Goal: Task Accomplishment & Management: Manage account settings

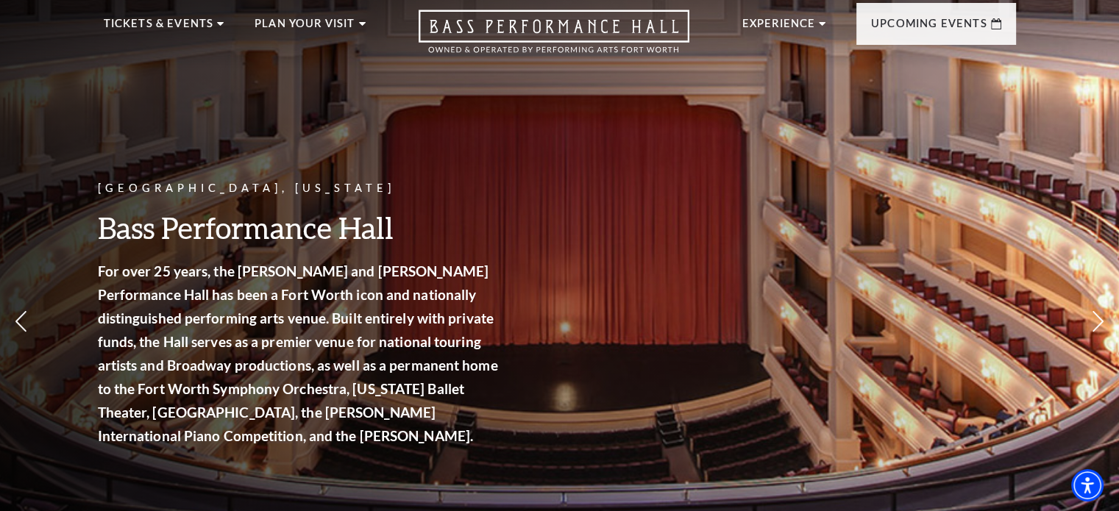
scroll to position [49, 0]
click at [844, 148] on div "Fort Worth, Texas Bass Performance Hall For over 25 years, the Nancy Lee and Pe…" at bounding box center [559, 273] width 1119 height 663
click at [843, 148] on div "Fort Worth, Texas Bass Performance Hall For over 25 years, the Nancy Lee and Pe…" at bounding box center [559, 273] width 1119 height 663
drag, startPoint x: 843, startPoint y: 145, endPoint x: 845, endPoint y: 136, distance: 9.1
click at [845, 136] on div "Fort Worth, Texas Bass Performance Hall For over 25 years, the Nancy Lee and Pe…" at bounding box center [559, 273] width 1119 height 663
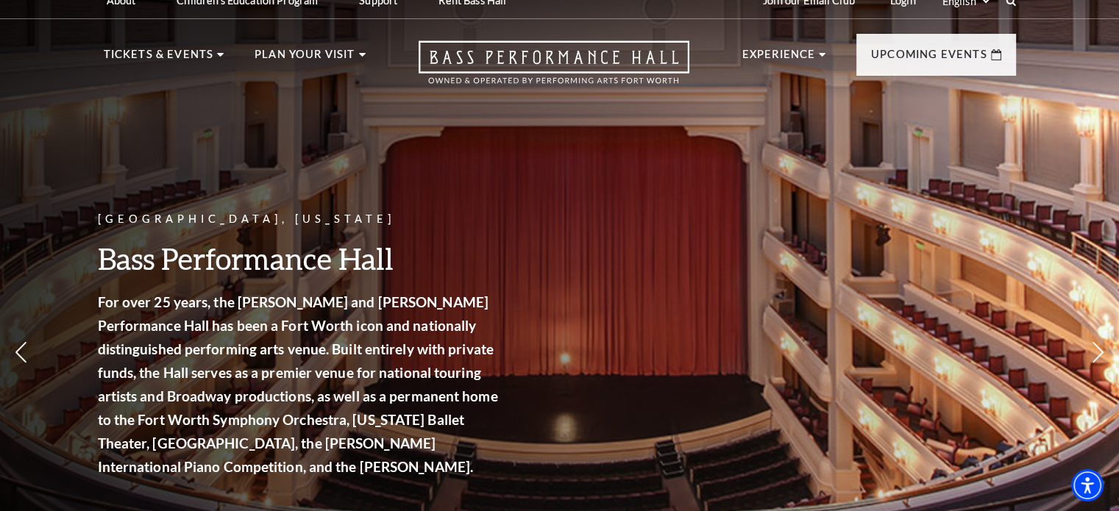
scroll to position [0, 0]
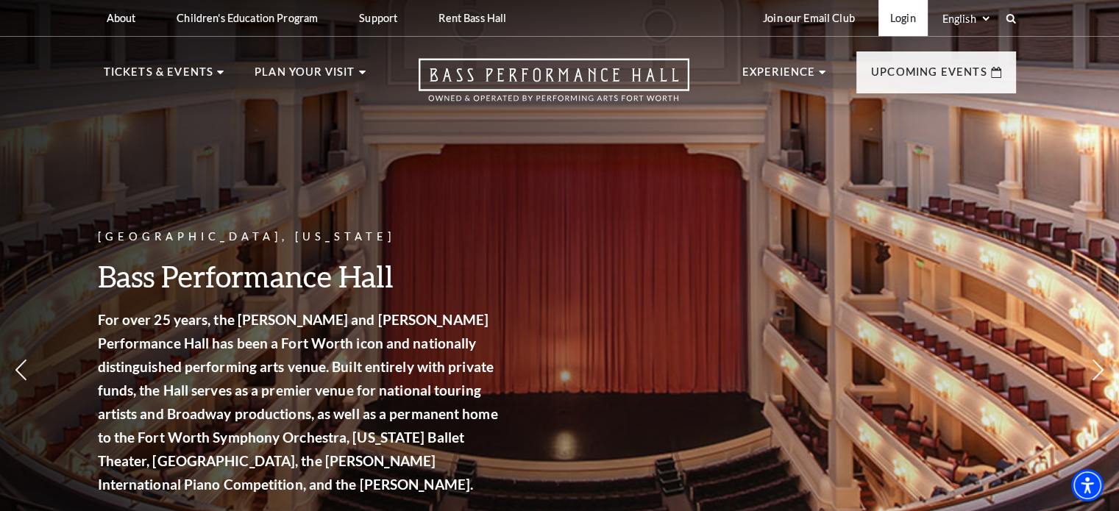
click at [902, 17] on link "Login" at bounding box center [902, 18] width 49 height 36
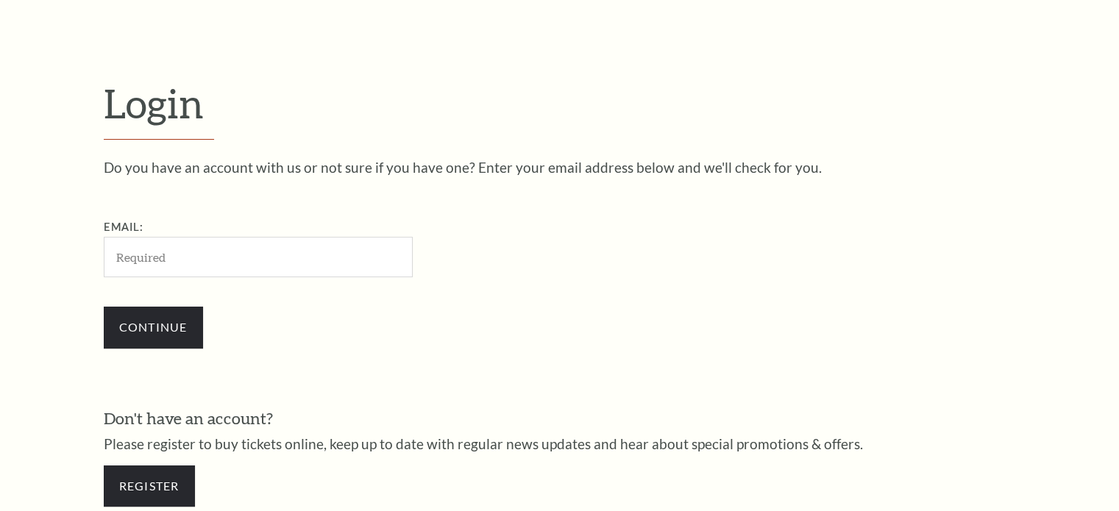
scroll to position [435, 0]
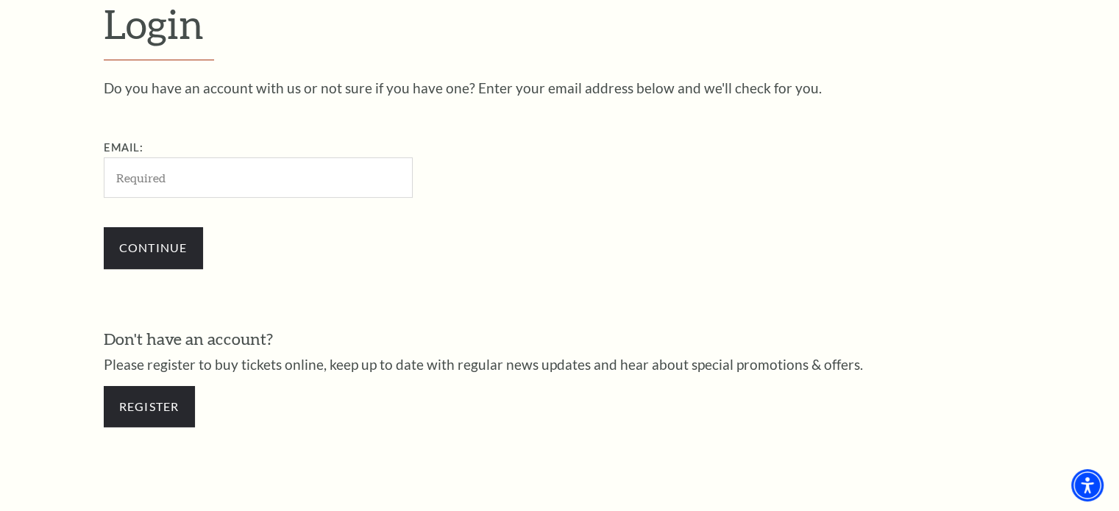
click at [127, 182] on input "Email:" at bounding box center [258, 177] width 309 height 40
type input "[EMAIL_ADDRESS][DOMAIN_NAME]"
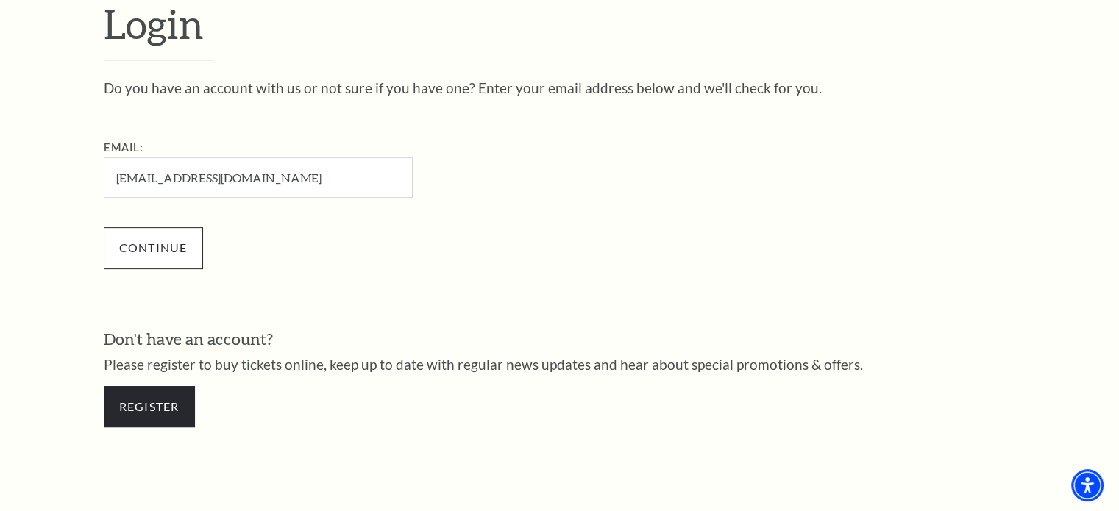
click at [150, 250] on input "Continue" at bounding box center [153, 247] width 99 height 41
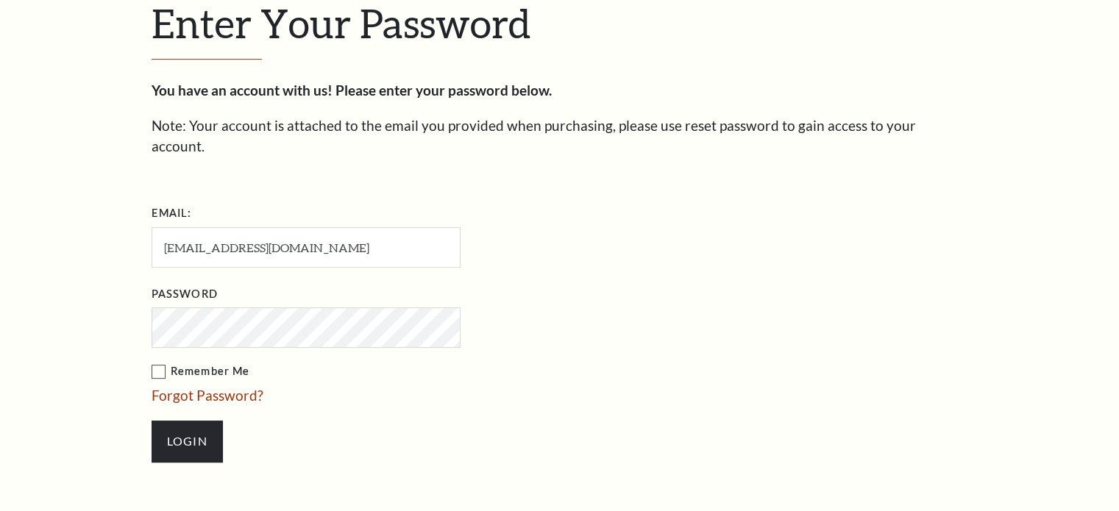
scroll to position [449, 0]
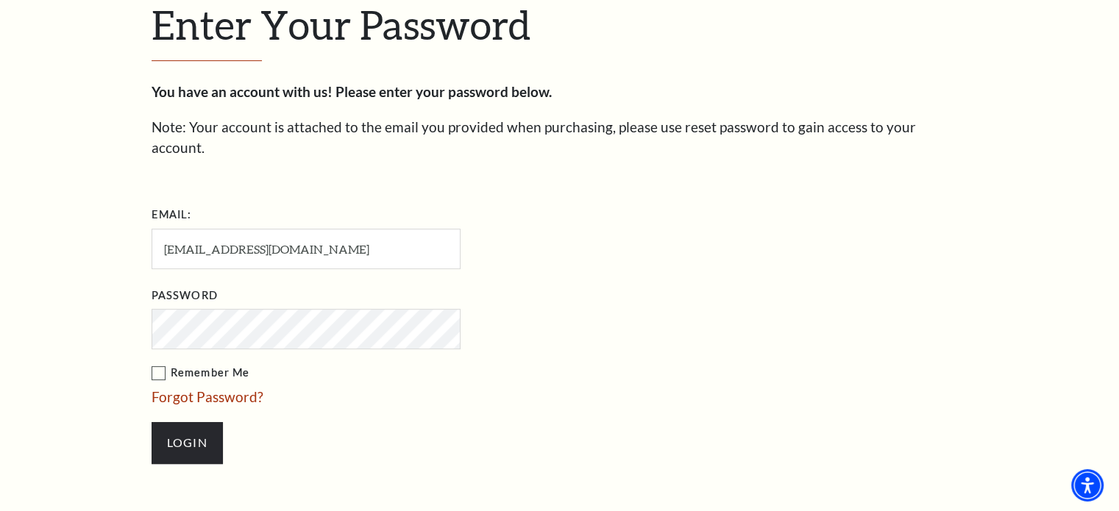
click at [156, 364] on label "Remember Me" at bounding box center [380, 373] width 456 height 18
click at [0, 0] on input "Remember Me" at bounding box center [0, 0] width 0 height 0
click at [186, 427] on input "Login" at bounding box center [187, 442] width 71 height 41
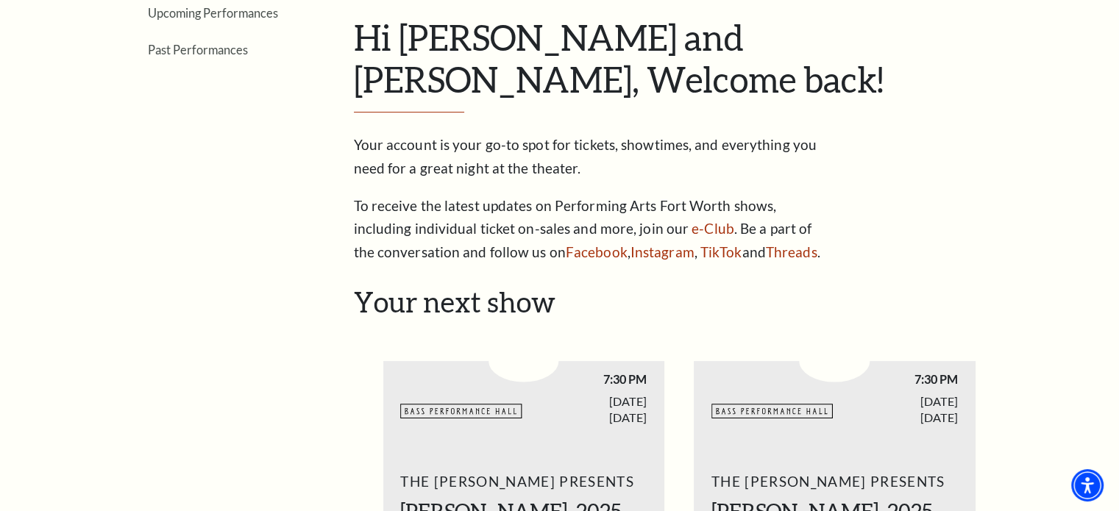
scroll to position [279, 0]
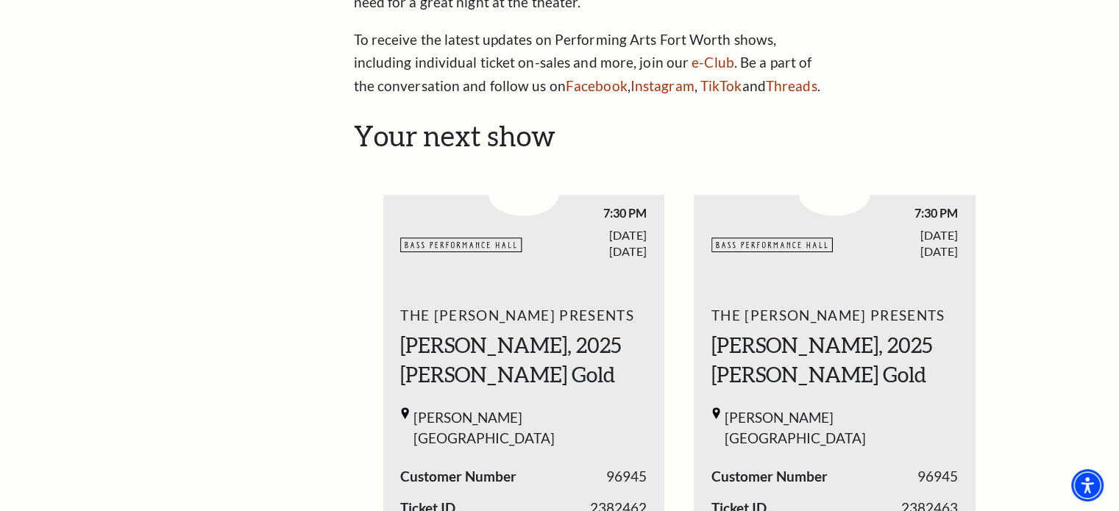
scroll to position [441, 0]
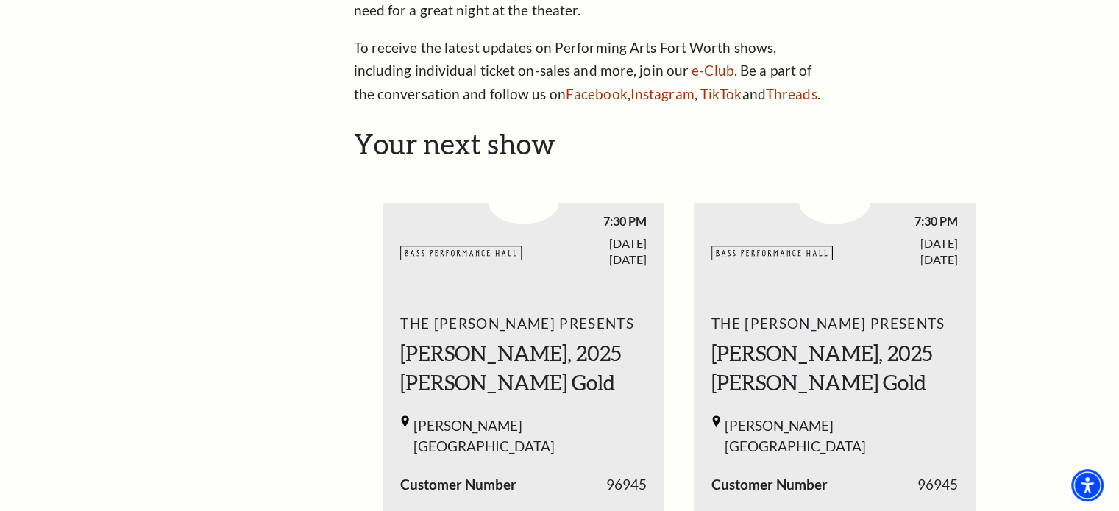
click at [496, 281] on div "1 / 2" at bounding box center [524, 291] width 282 height 21
click at [483, 281] on div "1 / 2" at bounding box center [524, 291] width 282 height 21
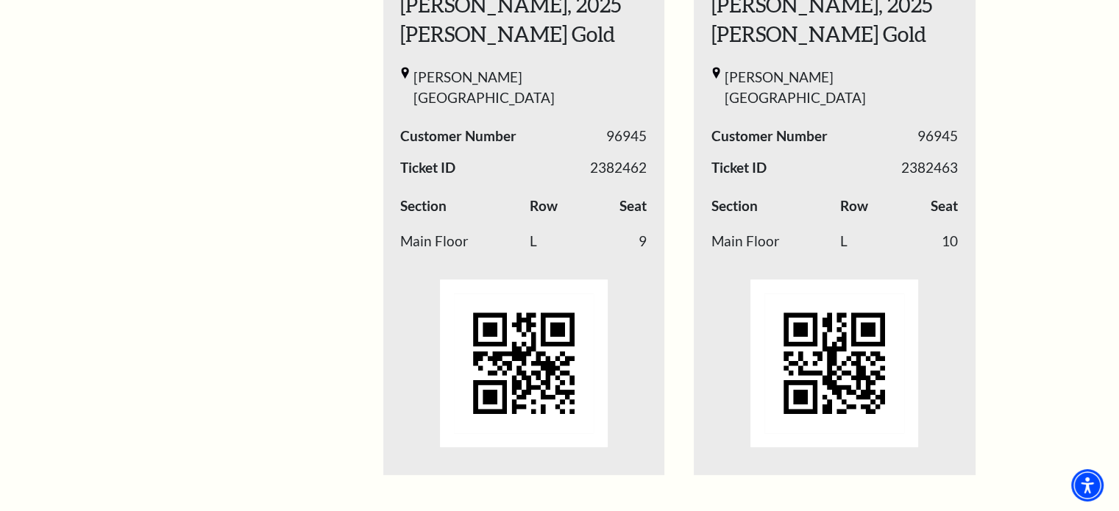
scroll to position [735, 0]
